Goal: Navigation & Orientation: Find specific page/section

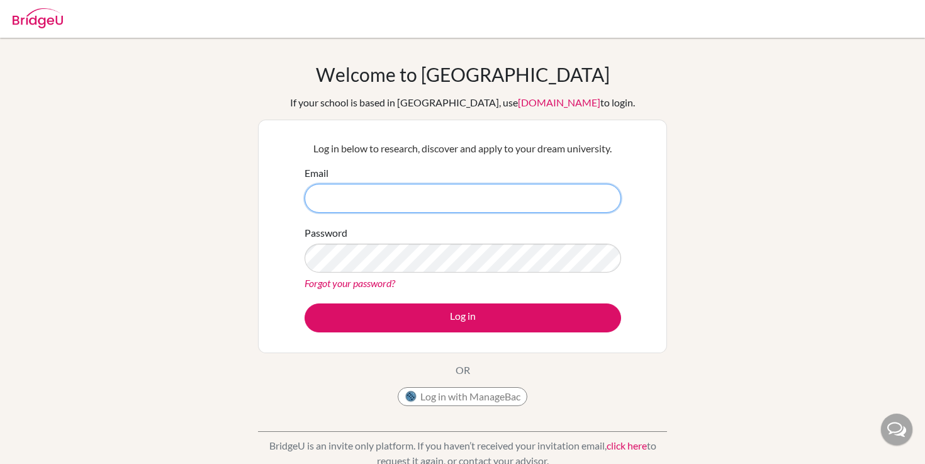
type input "[EMAIL_ADDRESS][PERSON_NAME][DOMAIN_NAME]"
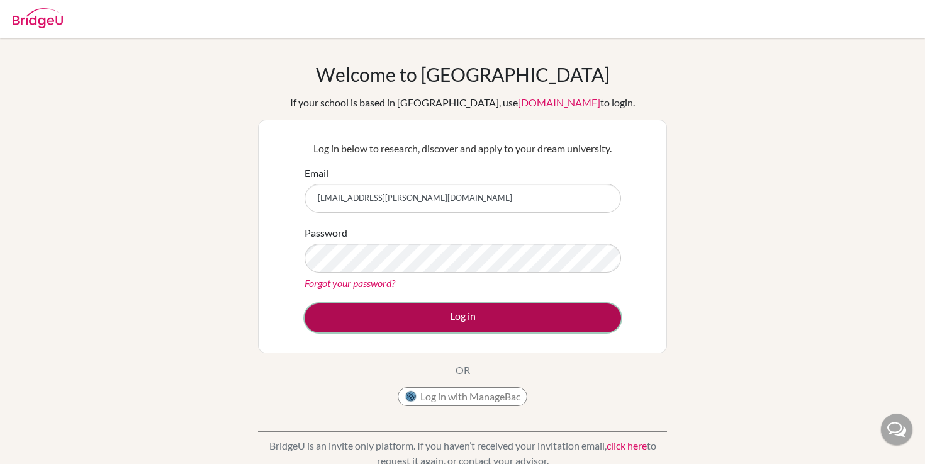
click at [424, 312] on button "Log in" at bounding box center [463, 317] width 317 height 29
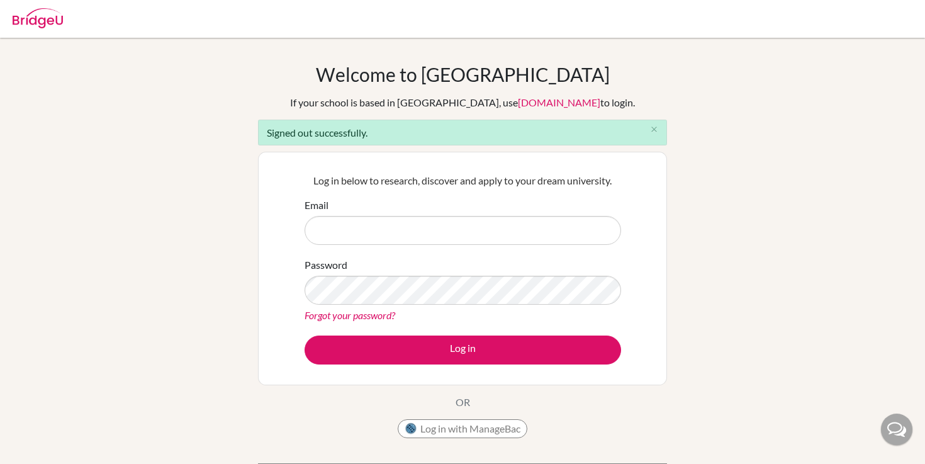
type input "[EMAIL_ADDRESS][PERSON_NAME][DOMAIN_NAME]"
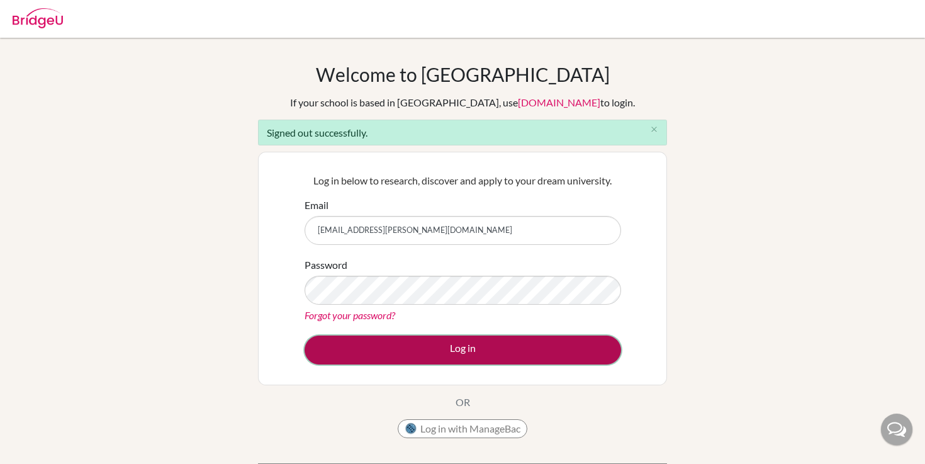
click at [428, 346] on button "Log in" at bounding box center [463, 349] width 317 height 29
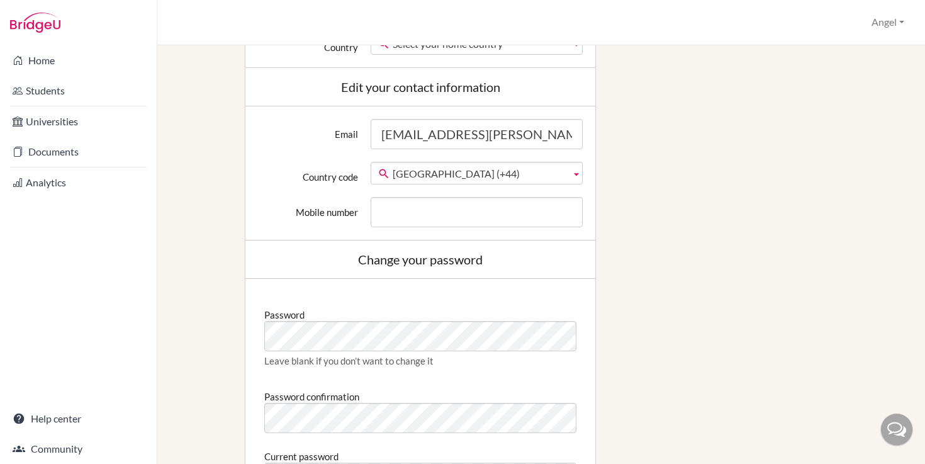
scroll to position [454, 0]
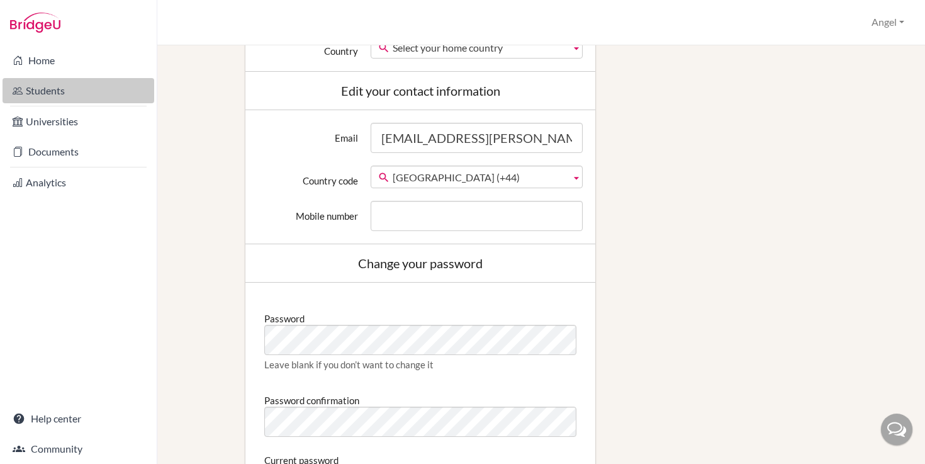
click at [19, 94] on icon at bounding box center [18, 90] width 10 height 15
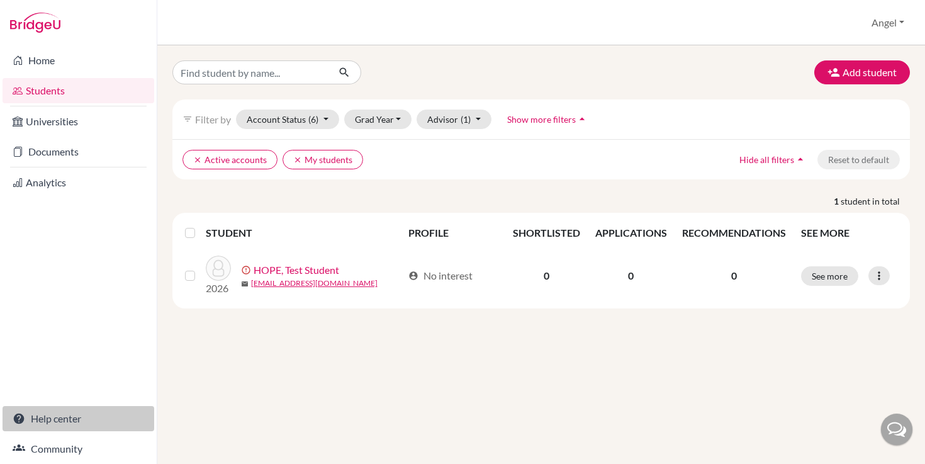
click at [47, 415] on link "Help center" at bounding box center [79, 418] width 152 height 25
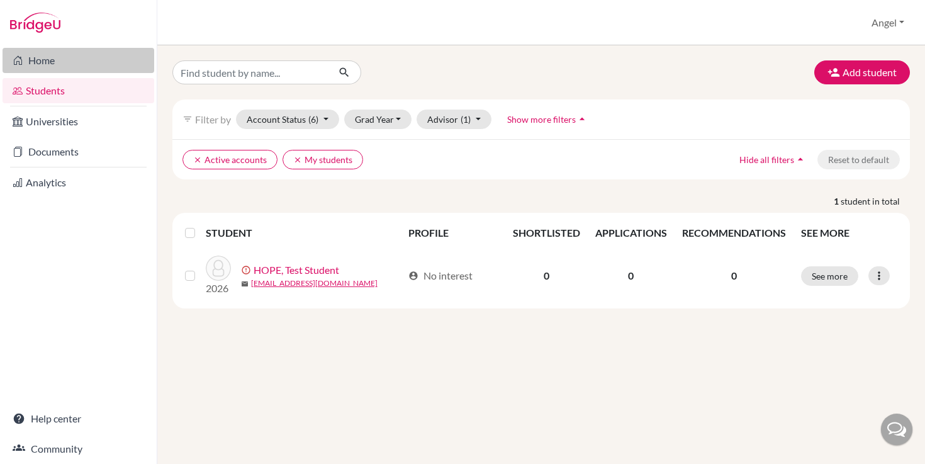
click at [62, 59] on link "Home" at bounding box center [79, 60] width 152 height 25
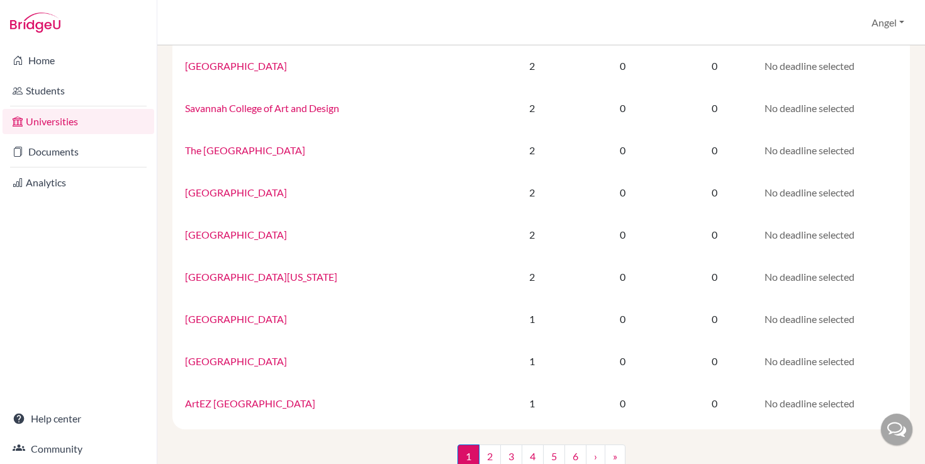
scroll to position [814, 0]
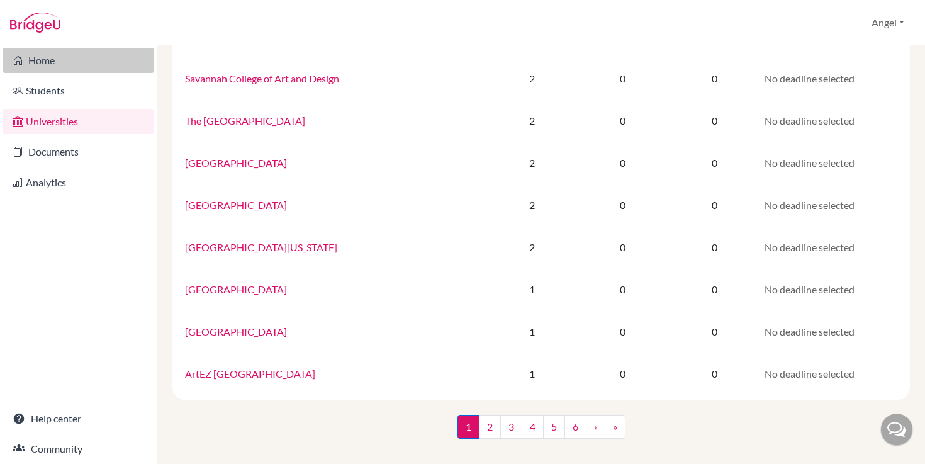
click at [70, 65] on link "Home" at bounding box center [79, 60] width 152 height 25
